Goal: Transaction & Acquisition: Purchase product/service

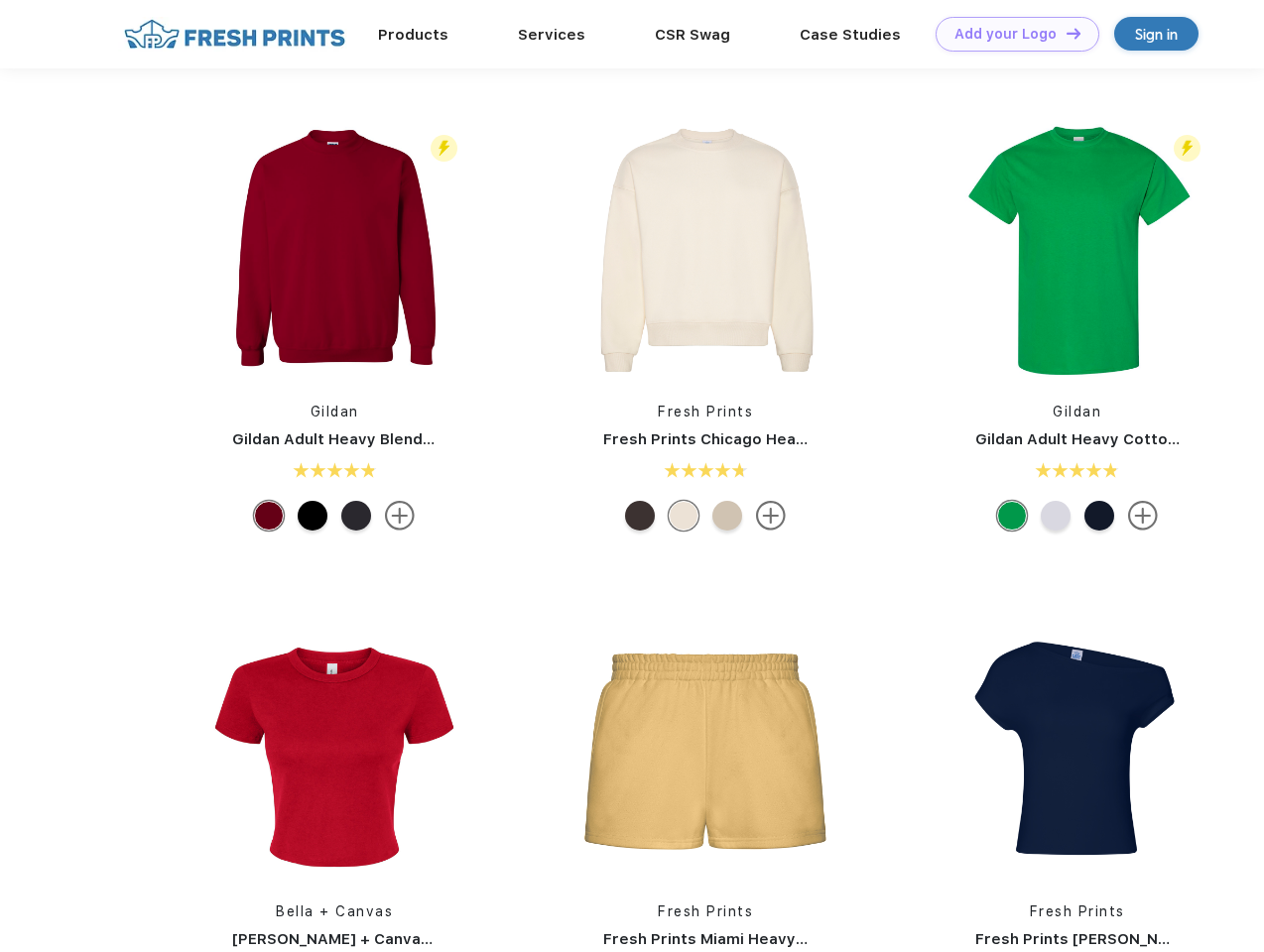
click at [1010, 34] on link "Add your Logo Design Tool" at bounding box center [1018, 34] width 164 height 35
click at [0, 0] on div "Design Tool" at bounding box center [0, 0] width 0 height 0
click at [1065, 33] on link "Add your Logo Design Tool" at bounding box center [1018, 34] width 164 height 35
click at [334, 250] on img at bounding box center [334, 250] width 264 height 264
click at [269, 516] on div at bounding box center [269, 516] width 30 height 30
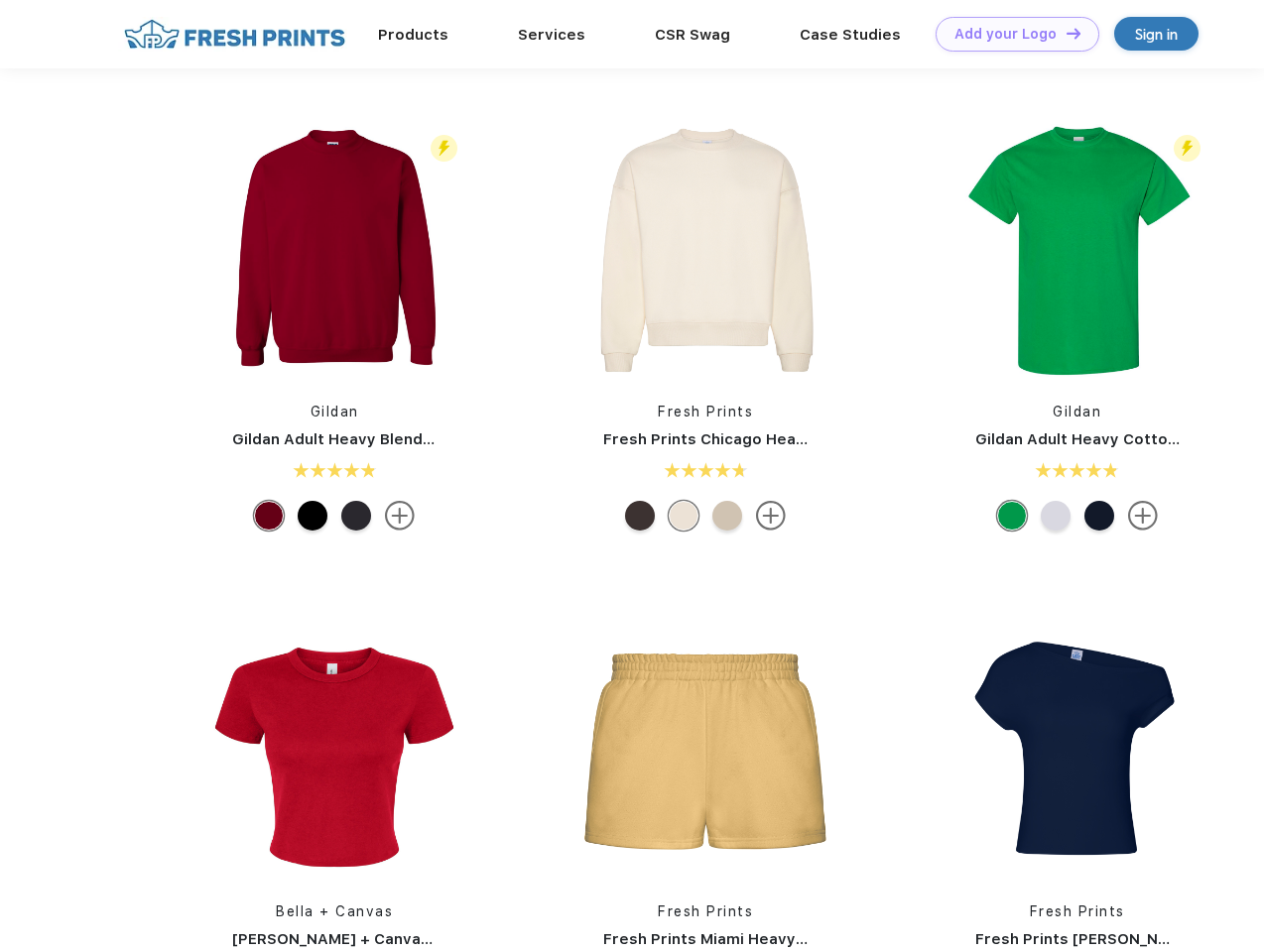
click at [313, 516] on div at bounding box center [313, 516] width 30 height 30
click at [356, 516] on div at bounding box center [356, 516] width 30 height 30
click at [705, 250] on img at bounding box center [705, 250] width 264 height 264
click at [640, 516] on div at bounding box center [640, 516] width 30 height 30
click at [684, 516] on div at bounding box center [684, 516] width 30 height 30
